Goal: Task Accomplishment & Management: Use online tool/utility

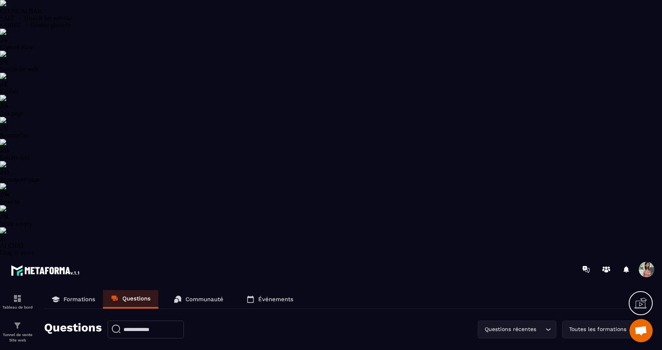
select select "******"
click at [15, 332] on p "Tunnel de vente Site web" at bounding box center [17, 337] width 31 height 11
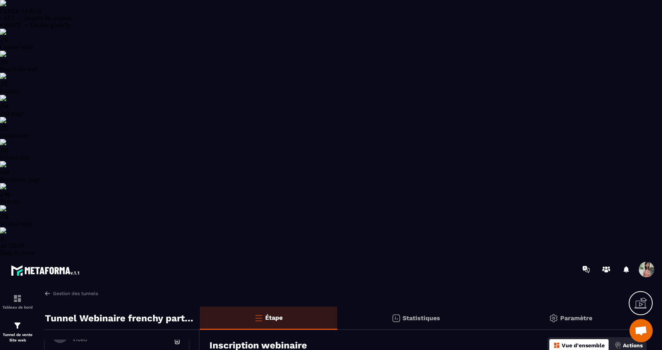
scroll to position [111, 0]
